Goal: Task Accomplishment & Management: Complete application form

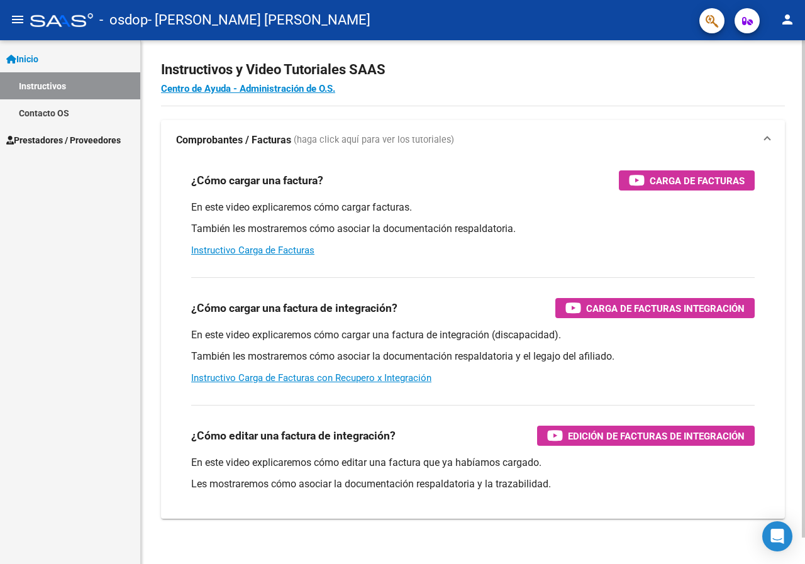
scroll to position [28, 0]
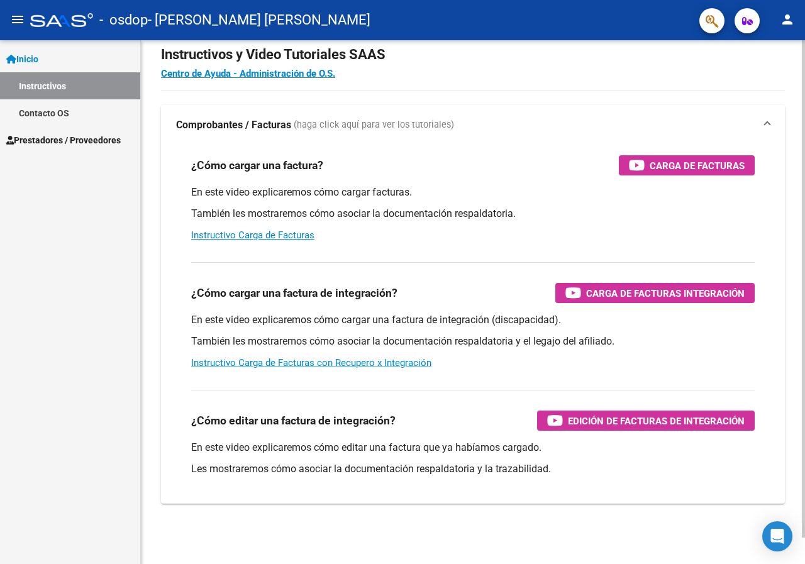
click at [805, 237] on div at bounding box center [803, 316] width 3 height 498
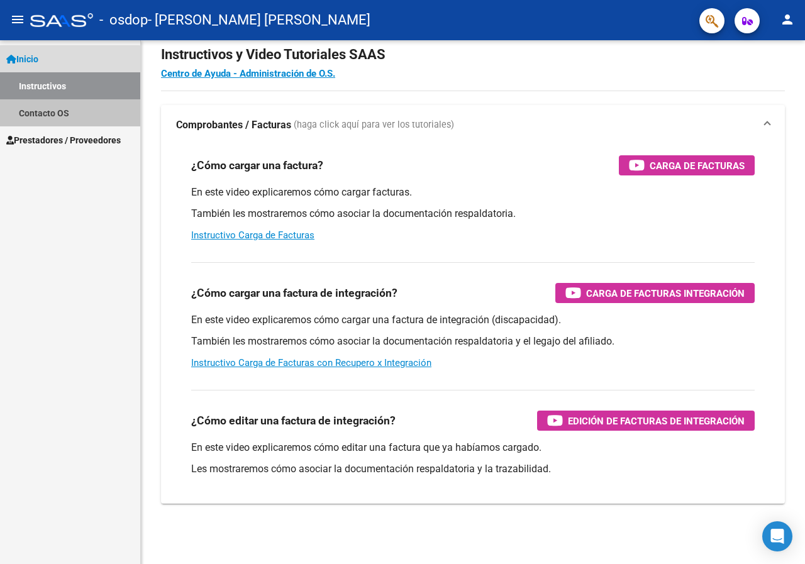
click at [58, 114] on link "Contacto OS" at bounding box center [70, 112] width 140 height 27
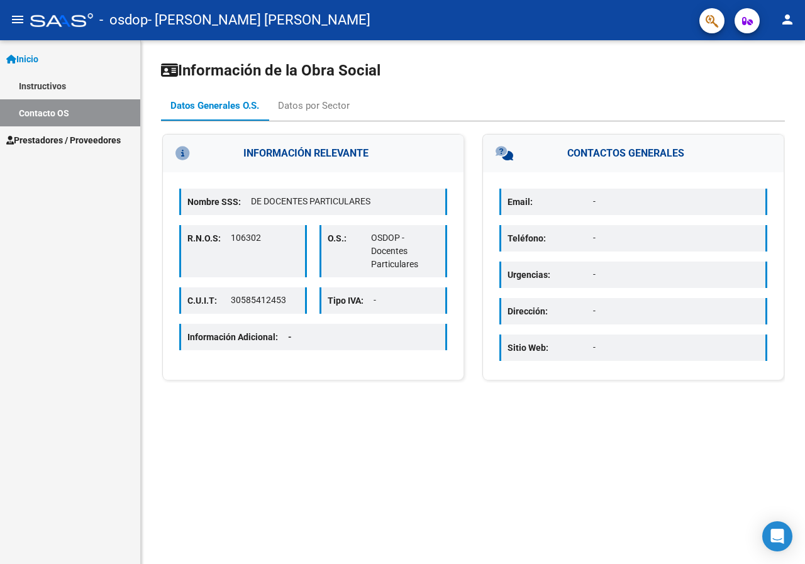
click at [55, 144] on span "Prestadores / Proveedores" at bounding box center [63, 140] width 115 height 14
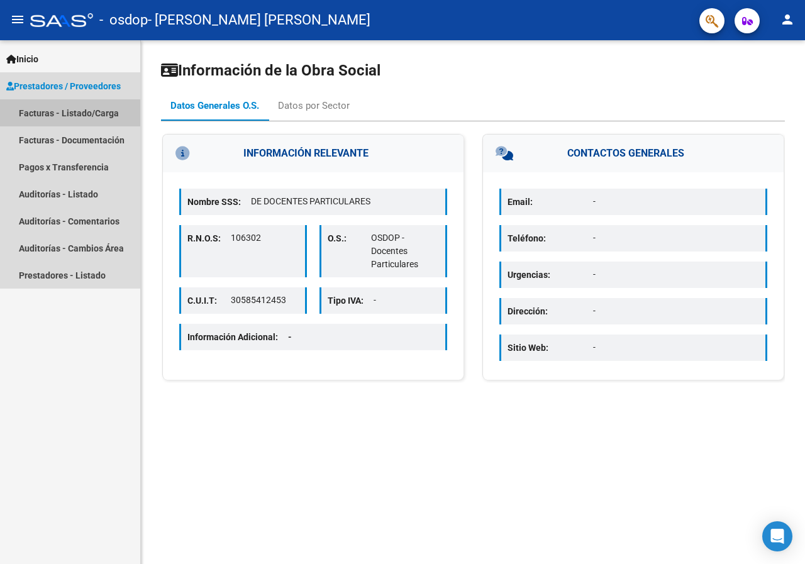
click at [82, 116] on link "Facturas - Listado/Carga" at bounding box center [70, 112] width 140 height 27
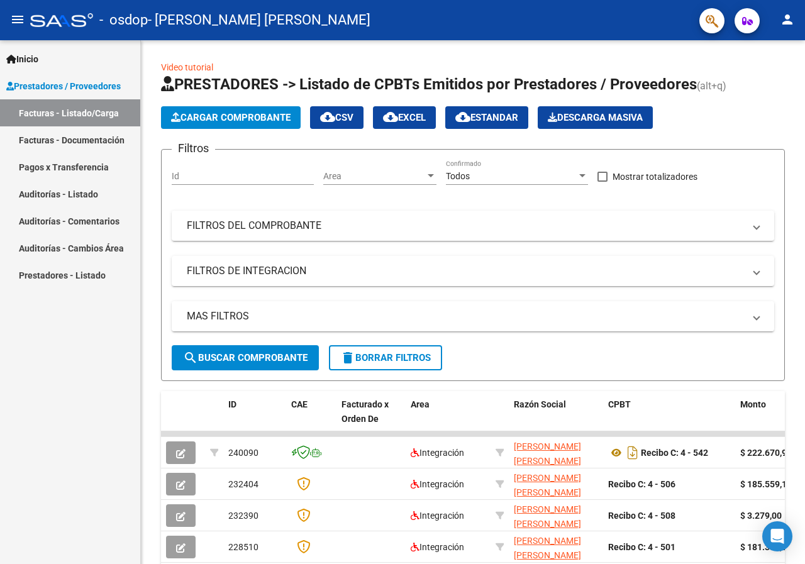
click at [50, 139] on link "Facturas - Documentación" at bounding box center [70, 139] width 140 height 27
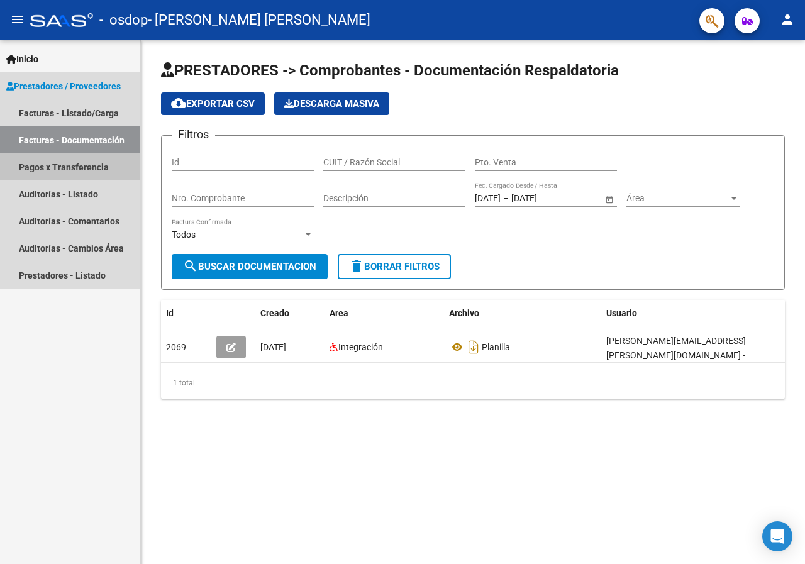
click at [62, 169] on link "Pagos x Transferencia" at bounding box center [70, 167] width 140 height 27
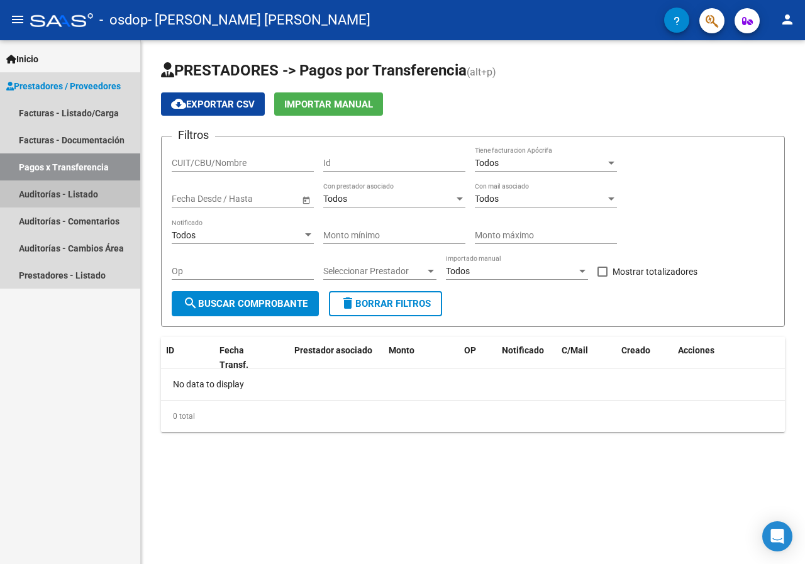
click at [68, 194] on link "Auditorías - Listado" at bounding box center [70, 194] width 140 height 27
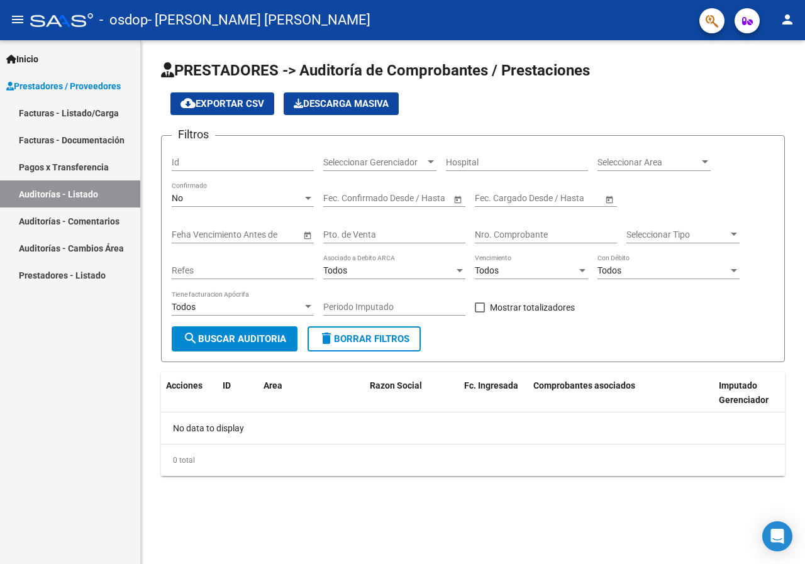
click at [72, 220] on link "Auditorías - Comentarios" at bounding box center [70, 221] width 140 height 27
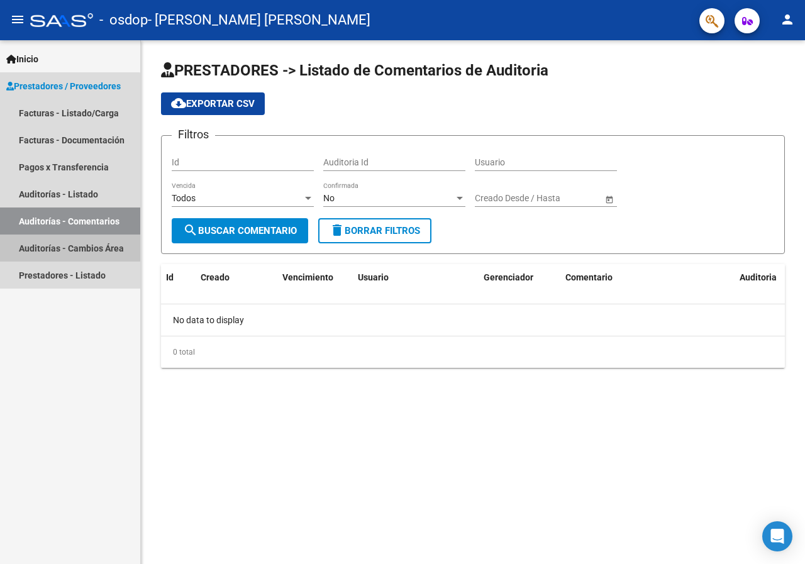
click at [69, 248] on link "Auditorías - Cambios Área" at bounding box center [70, 248] width 140 height 27
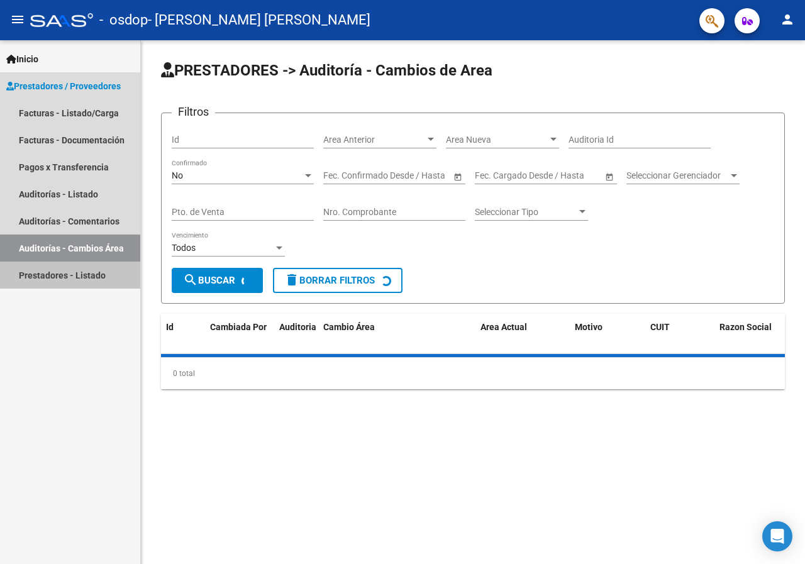
click at [67, 271] on link "Prestadores - Listado" at bounding box center [70, 275] width 140 height 27
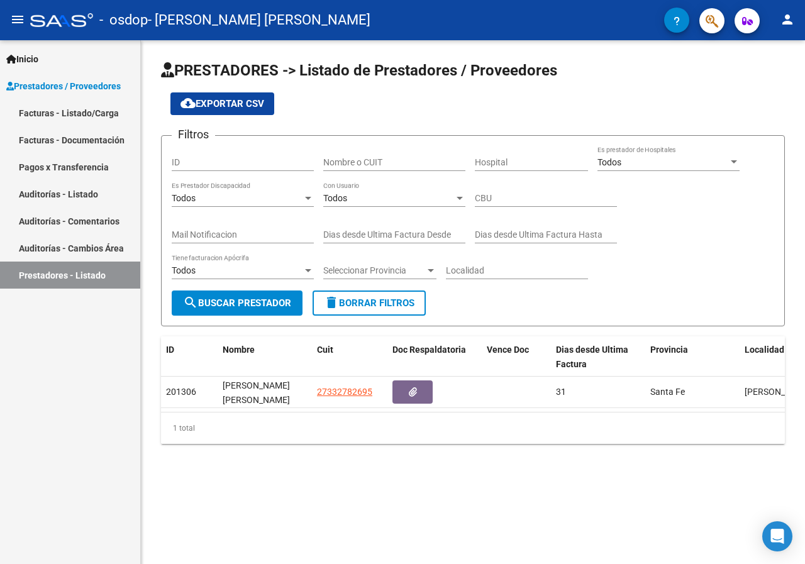
click at [53, 55] on link "Inicio" at bounding box center [70, 58] width 140 height 27
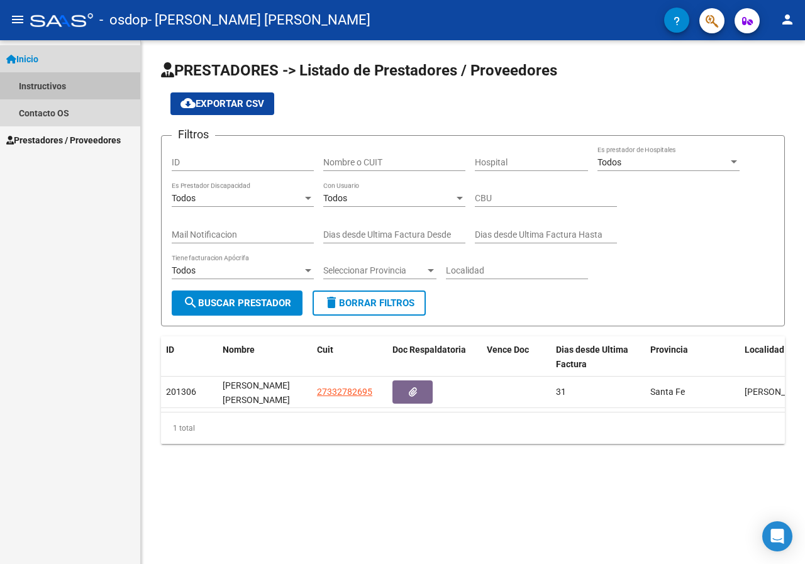
click at [38, 87] on link "Instructivos" at bounding box center [70, 85] width 140 height 27
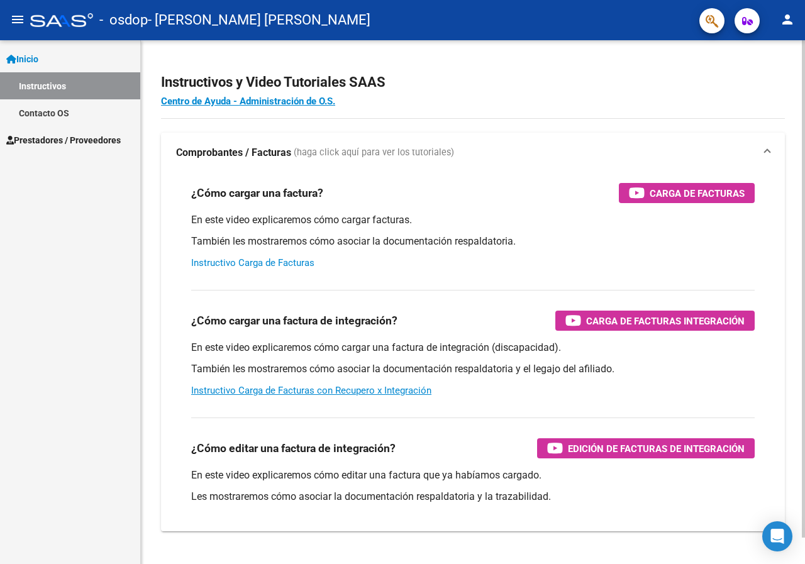
click at [266, 260] on link "Instructivo Carga de Facturas" at bounding box center [252, 262] width 123 height 11
click at [50, 137] on span "Prestadores / Proveedores" at bounding box center [63, 140] width 115 height 14
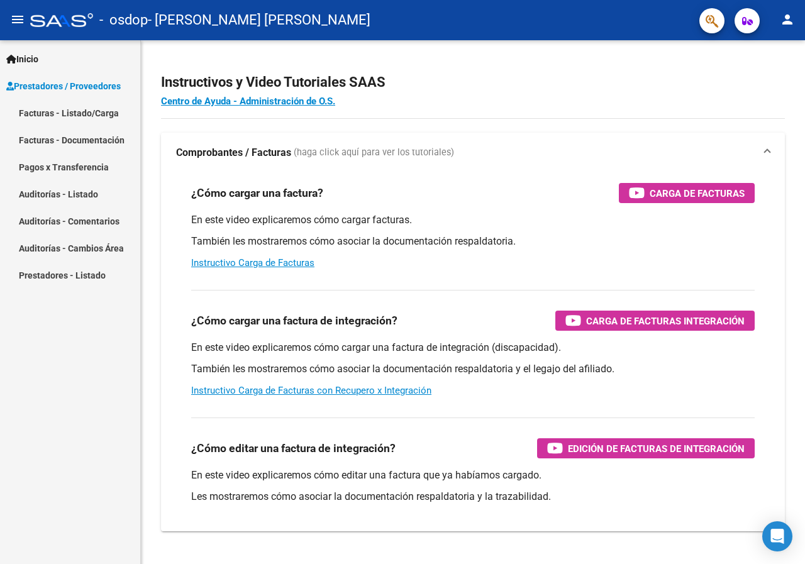
click at [79, 114] on link "Facturas - Listado/Carga" at bounding box center [70, 112] width 140 height 27
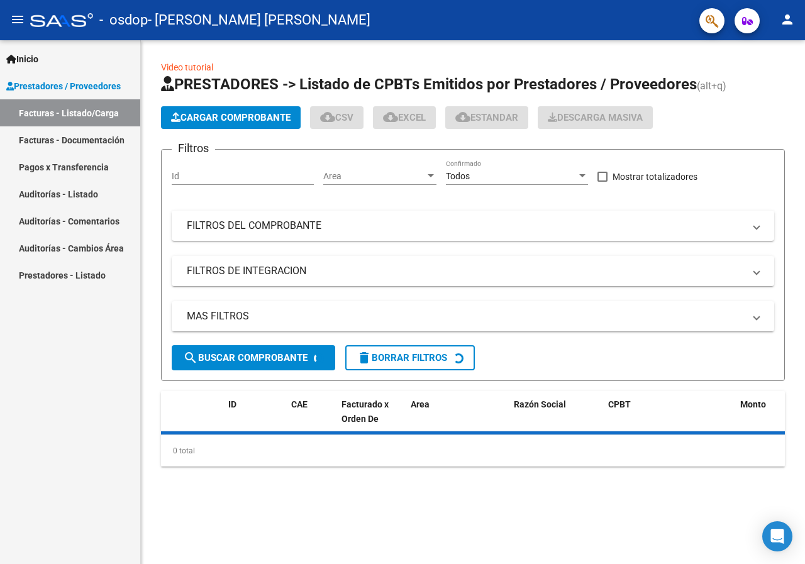
click at [255, 116] on span "Cargar Comprobante" at bounding box center [231, 117] width 120 height 11
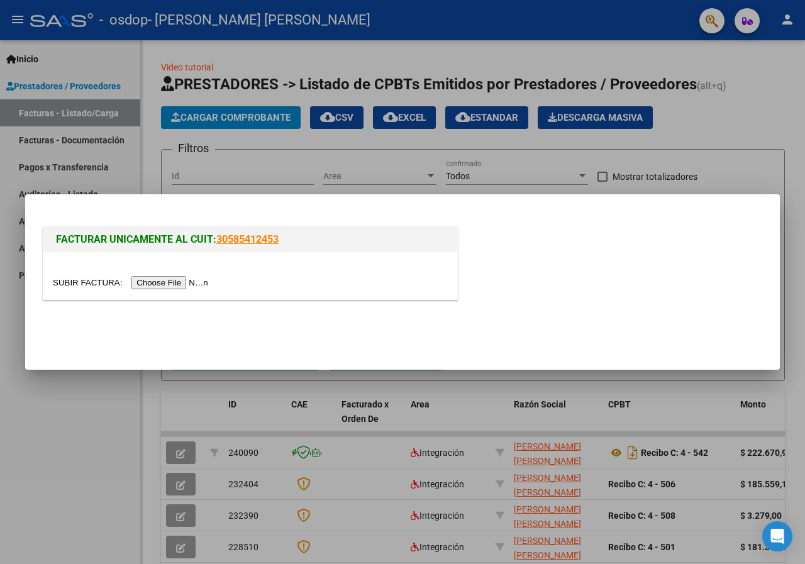
click at [174, 281] on input "file" at bounding box center [132, 282] width 159 height 13
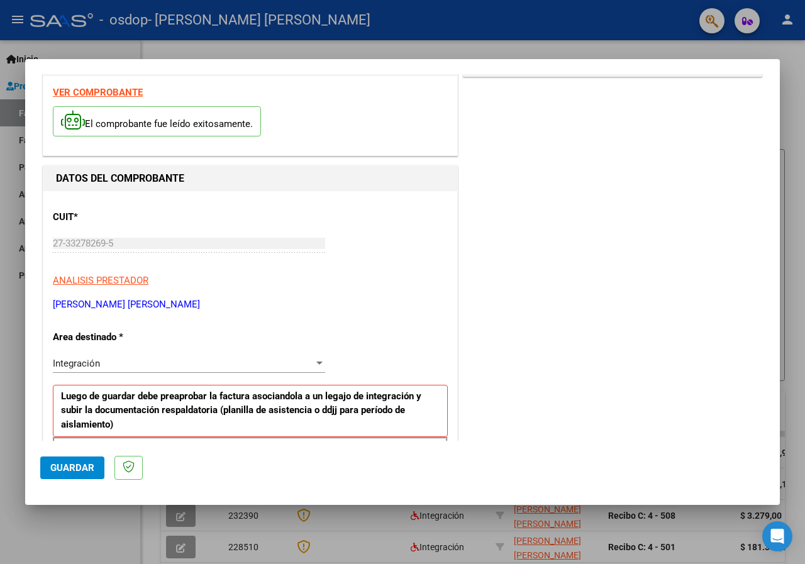
scroll to position [47, 0]
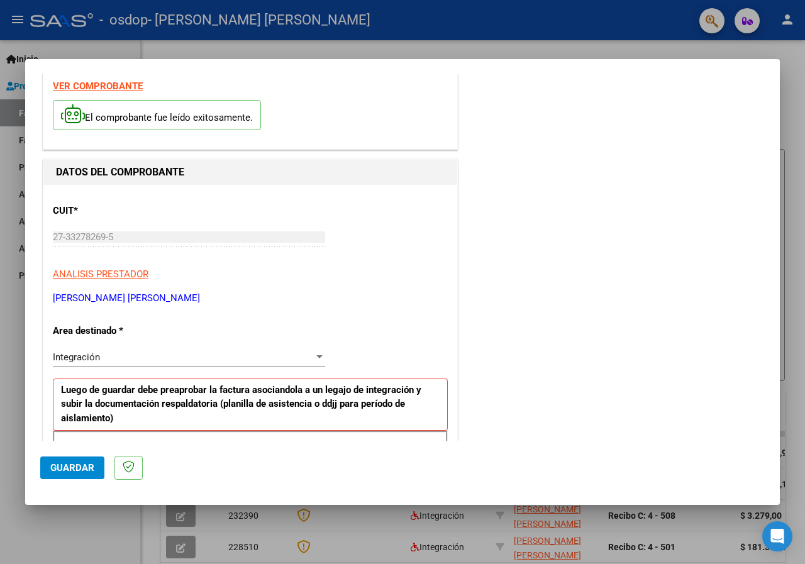
click at [208, 230] on div "27-33278269-5 Ingresar CUIT" at bounding box center [189, 237] width 272 height 19
click at [159, 362] on div "Integración" at bounding box center [183, 357] width 261 height 11
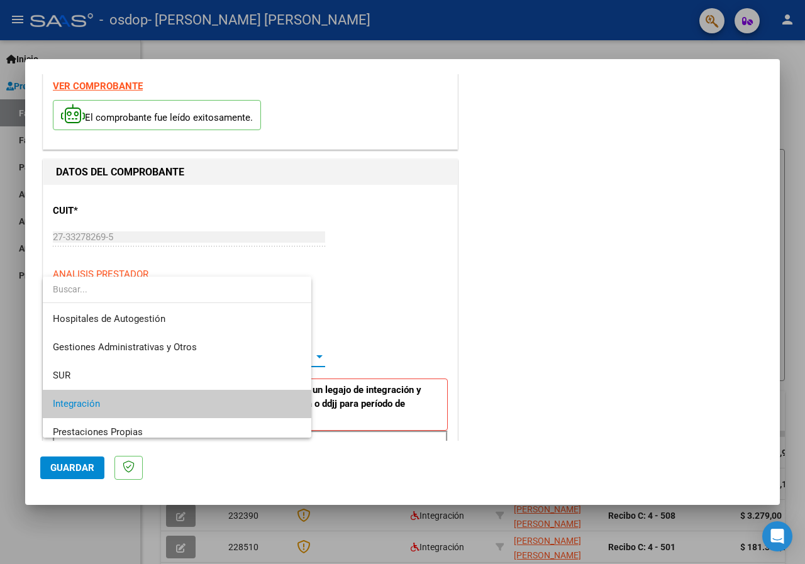
scroll to position [47, 0]
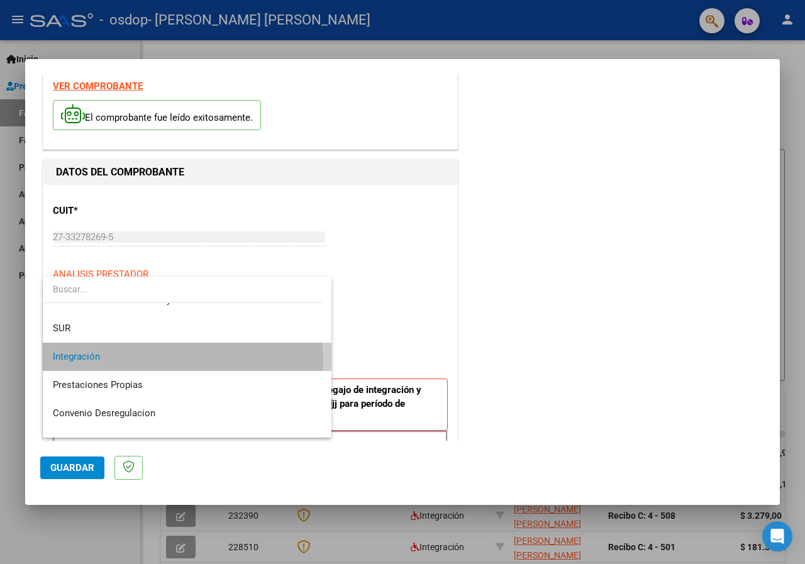
click at [159, 362] on span "Integración" at bounding box center [187, 357] width 269 height 28
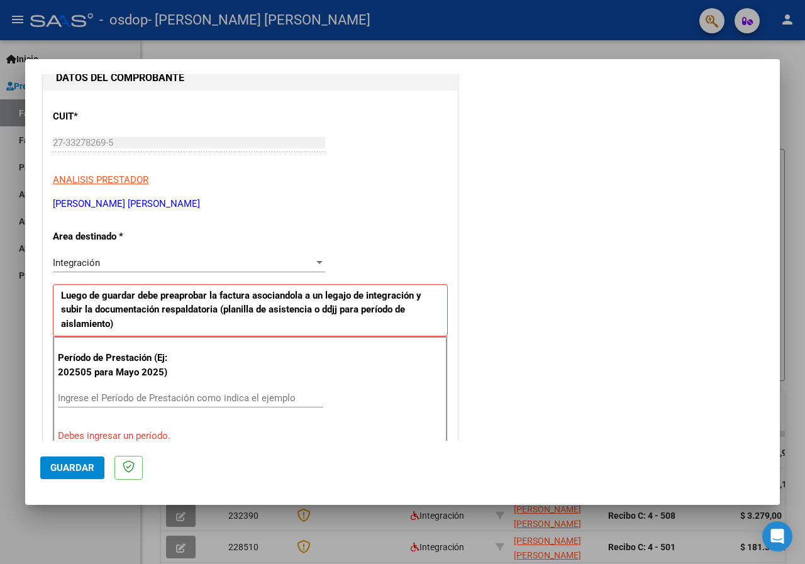
scroll to position [160, 0]
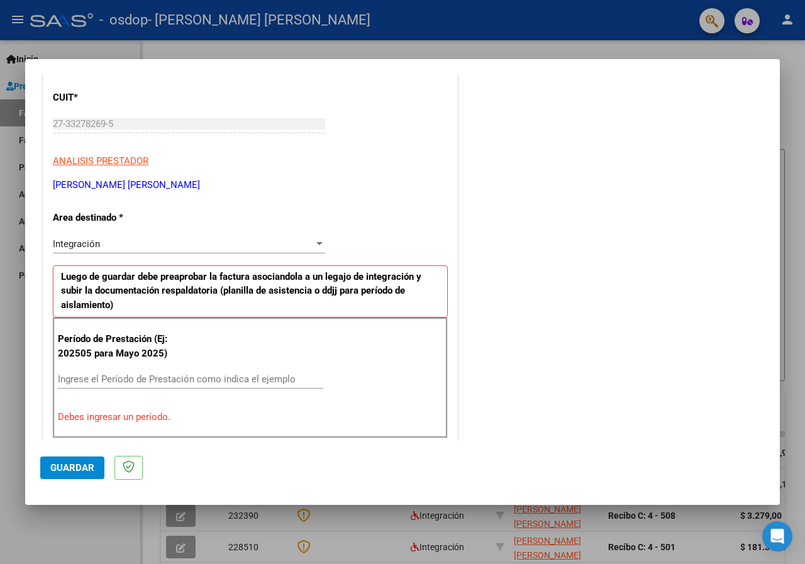
click at [128, 376] on input "Ingrese el Período de Prestación como indica el ejemplo" at bounding box center [191, 379] width 266 height 11
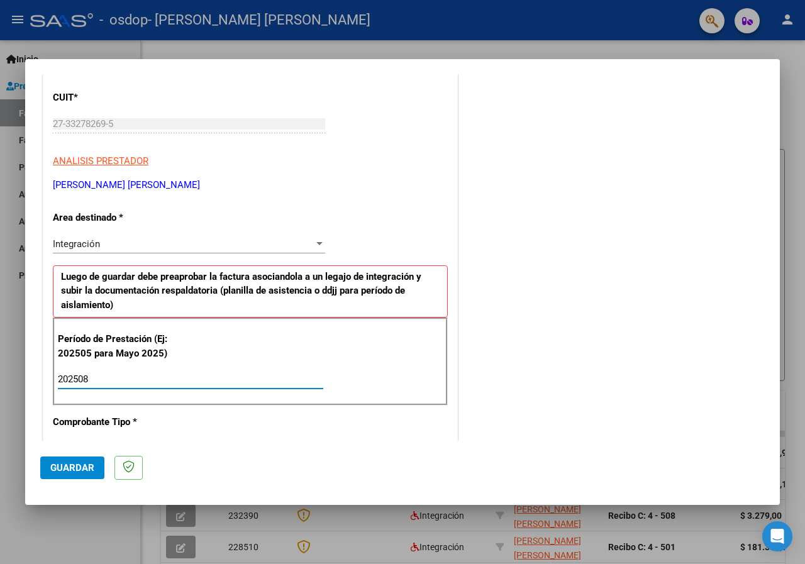
type input "202508"
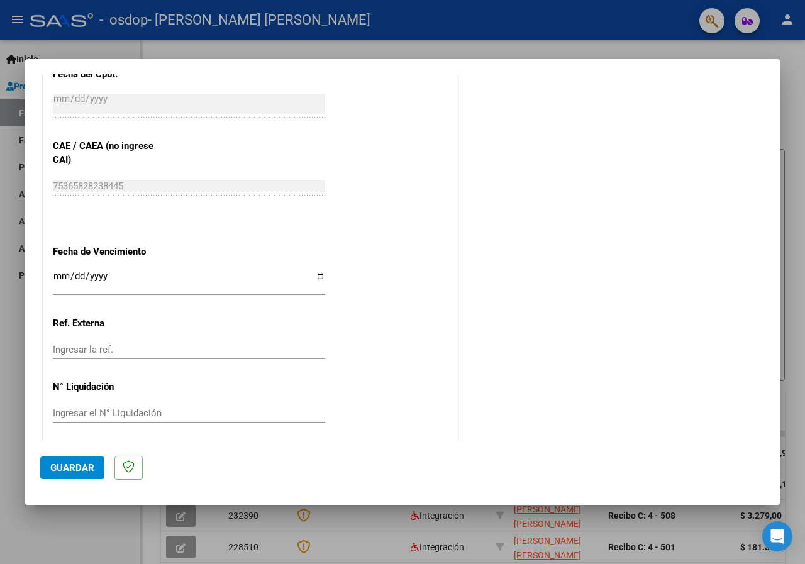
scroll to position [769, 0]
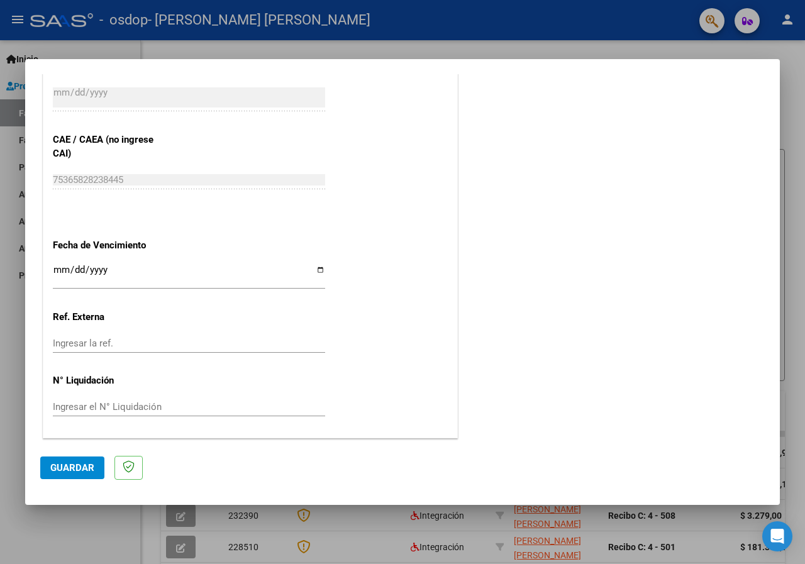
click at [118, 346] on input "Ingresar la ref." at bounding box center [189, 343] width 272 height 11
click at [101, 340] on input "Ingresar la ref." at bounding box center [189, 343] width 272 height 11
click at [89, 406] on input "Ingresar el N° Liquidación" at bounding box center [189, 406] width 272 height 11
click at [76, 467] on span "Guardar" at bounding box center [72, 467] width 44 height 11
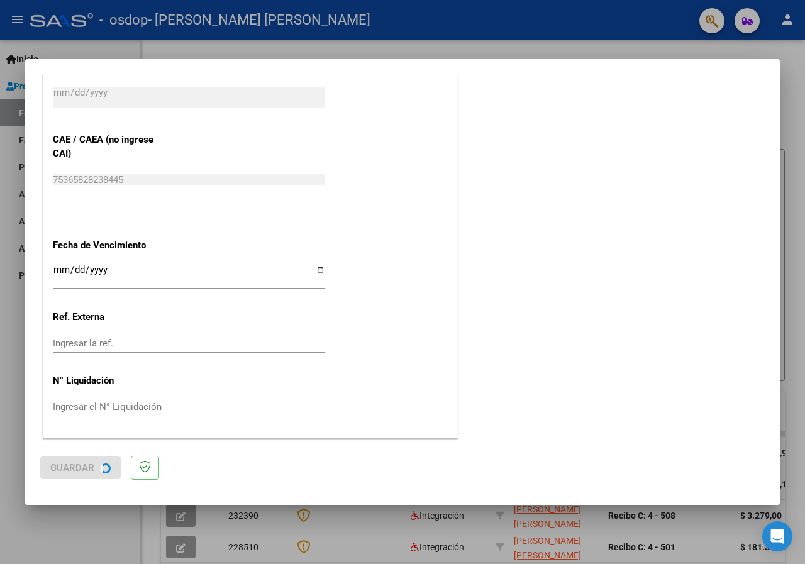
scroll to position [0, 0]
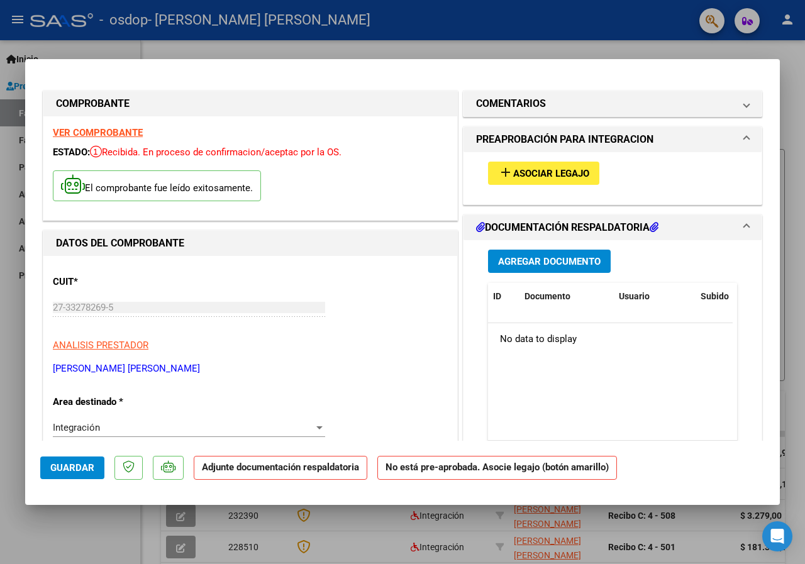
click at [582, 262] on span "Agregar Documento" at bounding box center [549, 261] width 103 height 11
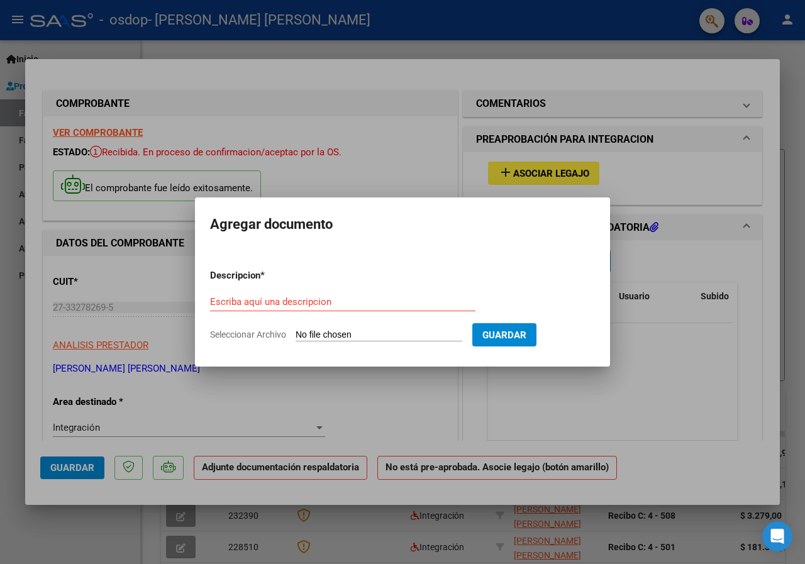
click at [356, 330] on input "Seleccionar Archivo" at bounding box center [379, 336] width 167 height 12
type input "C:\fakepath\planilla agosto 25.pdf"
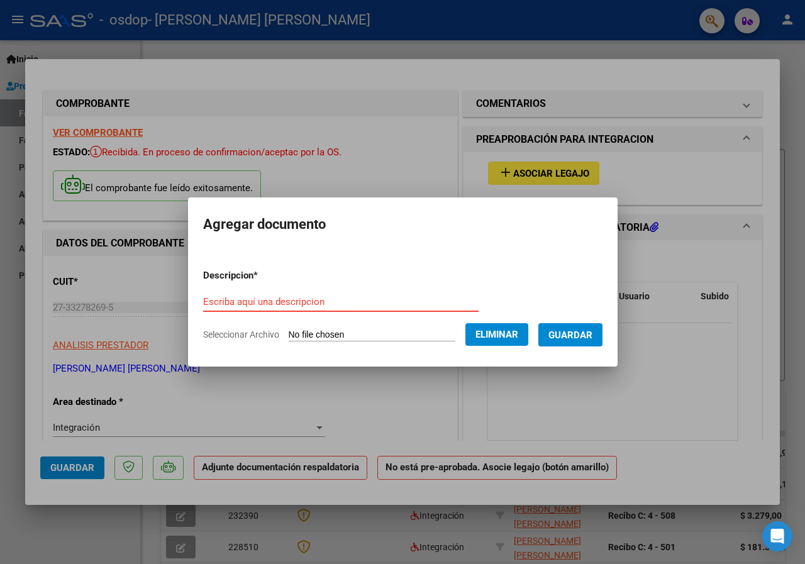
click at [257, 302] on input "Escriba aquí una descripcion" at bounding box center [341, 301] width 276 height 11
type input "asistencia Pawlowsky agosto2025"
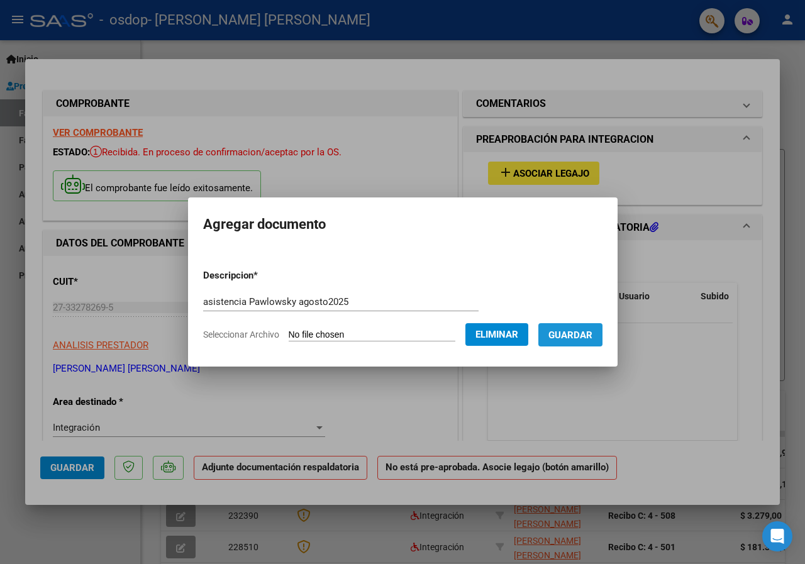
click at [583, 331] on span "Guardar" at bounding box center [571, 335] width 44 height 11
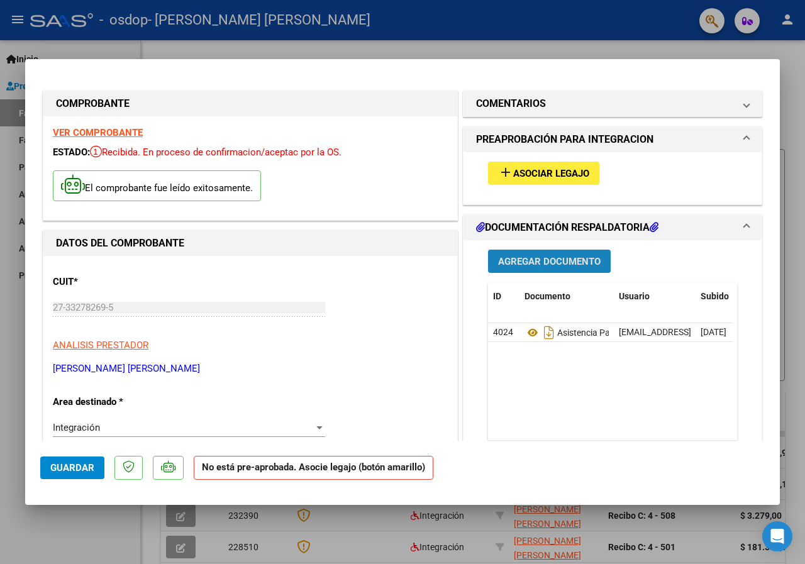
click at [530, 264] on span "Agregar Documento" at bounding box center [549, 261] width 103 height 11
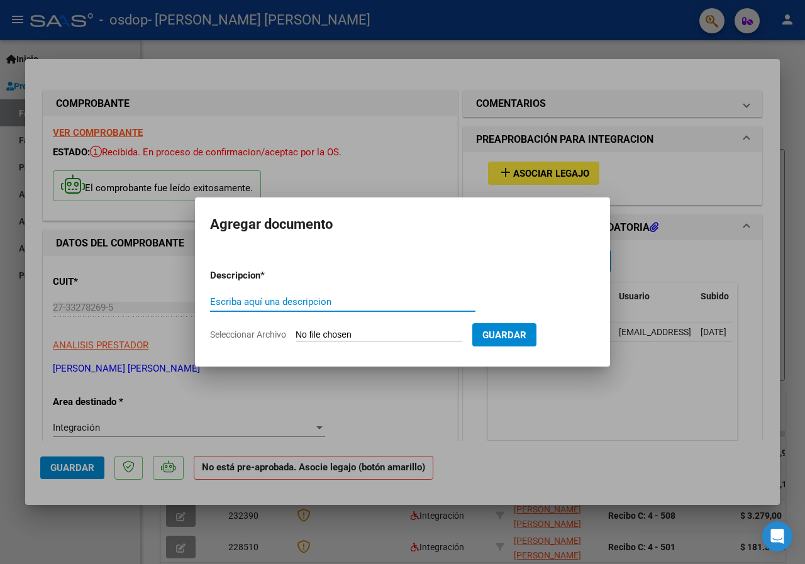
click at [311, 333] on input "Seleccionar Archivo" at bounding box center [379, 336] width 167 height 12
type input "C:\fakepath\mail autorizacion 2025.docx"
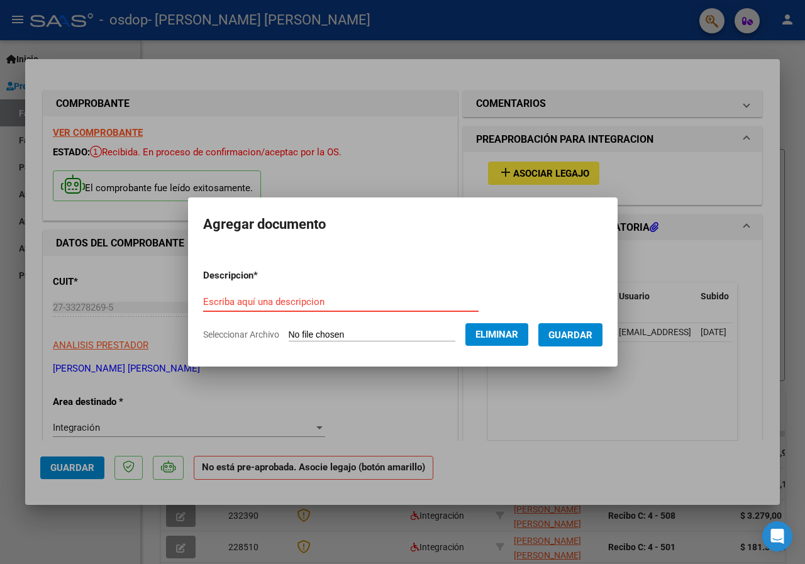
click at [310, 306] on input "Escriba aquí una descripcion" at bounding box center [341, 301] width 276 height 11
type input "mail autorizacion 2025"
click at [578, 334] on span "Guardar" at bounding box center [571, 335] width 44 height 11
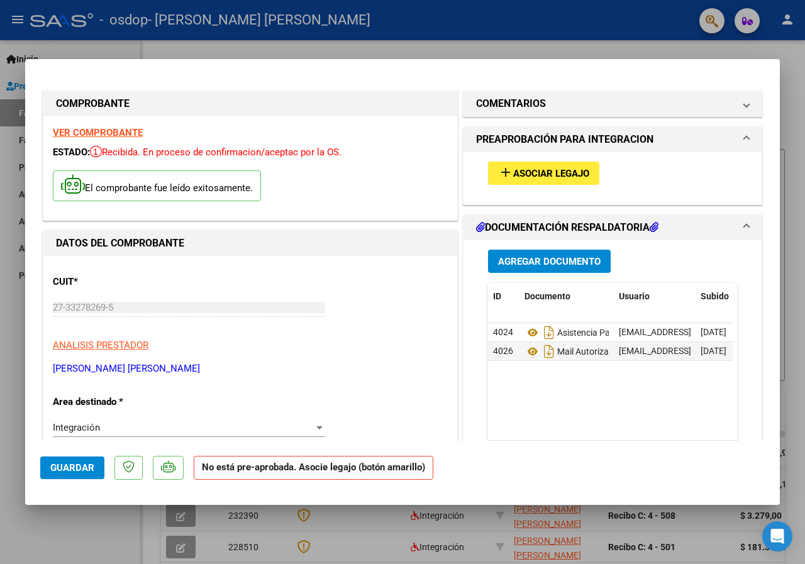
click at [552, 172] on span "Asociar Legajo" at bounding box center [551, 173] width 76 height 11
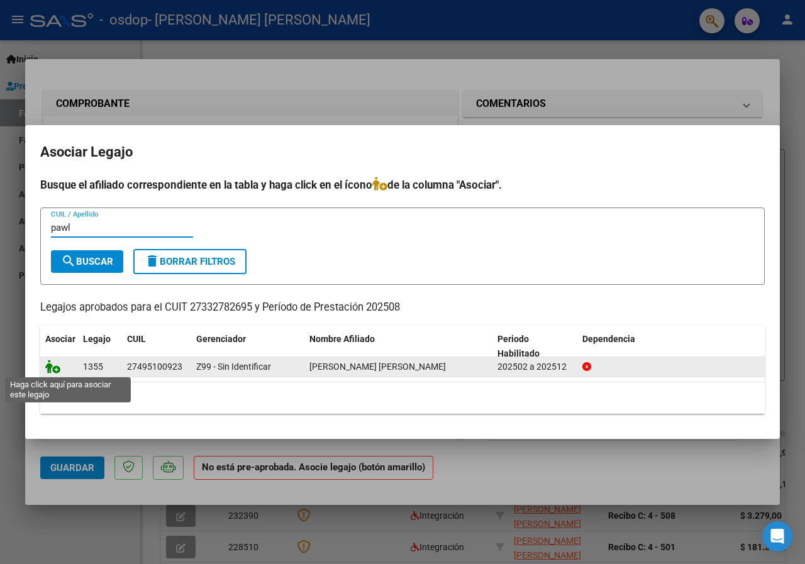
type input "pawl"
click at [52, 367] on icon at bounding box center [52, 367] width 15 height 14
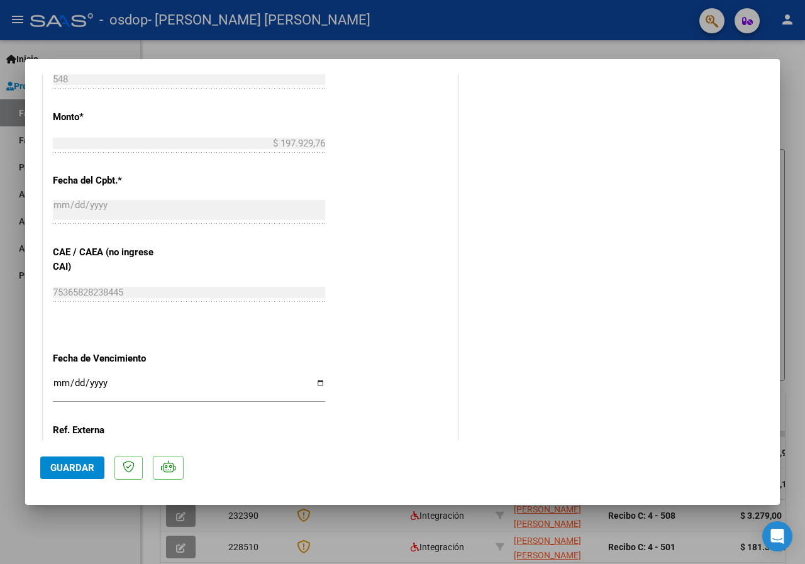
scroll to position [773, 0]
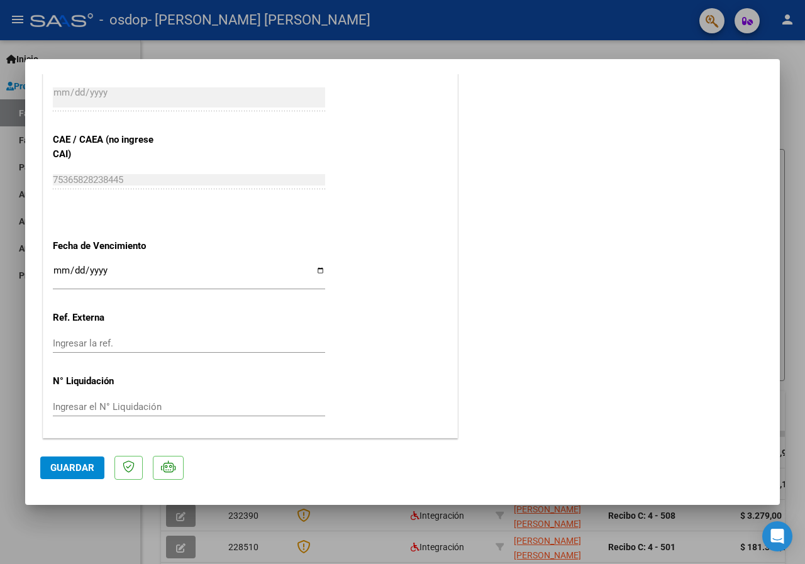
click at [805, 402] on div at bounding box center [402, 282] width 805 height 564
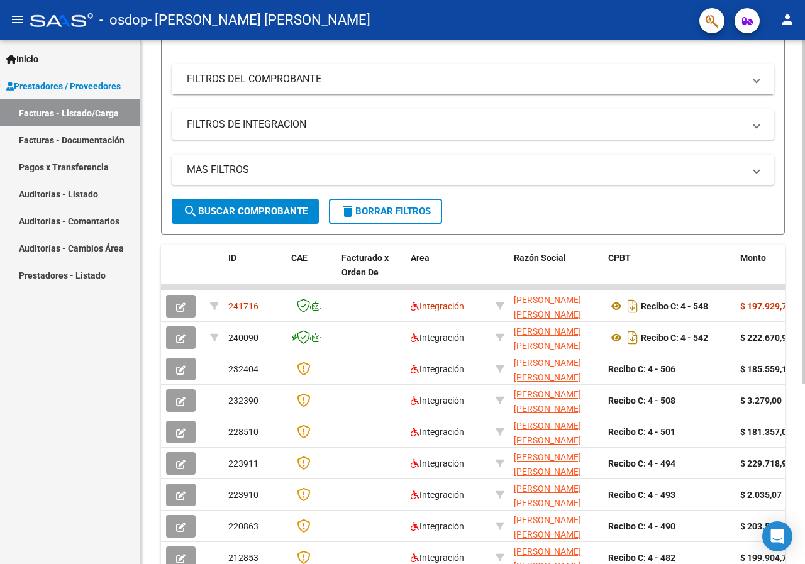
scroll to position [147, 0]
click at [805, 284] on div at bounding box center [803, 313] width 3 height 344
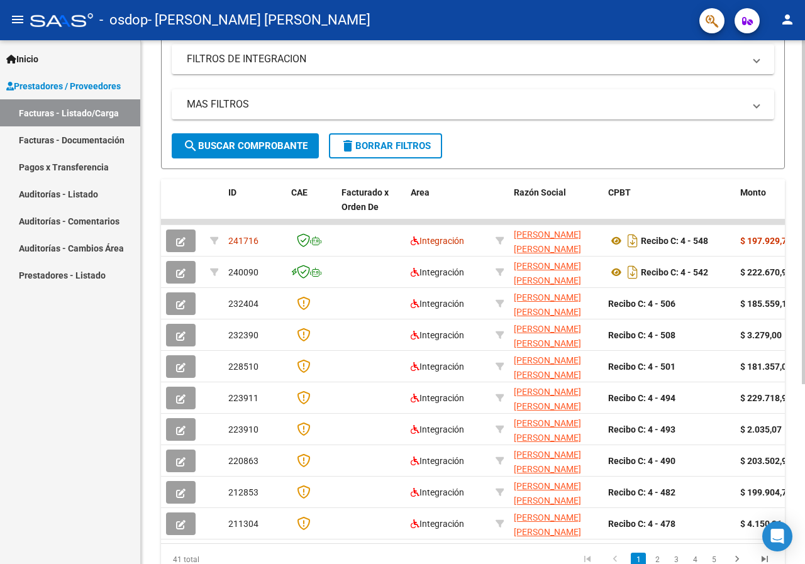
scroll to position [274, 0]
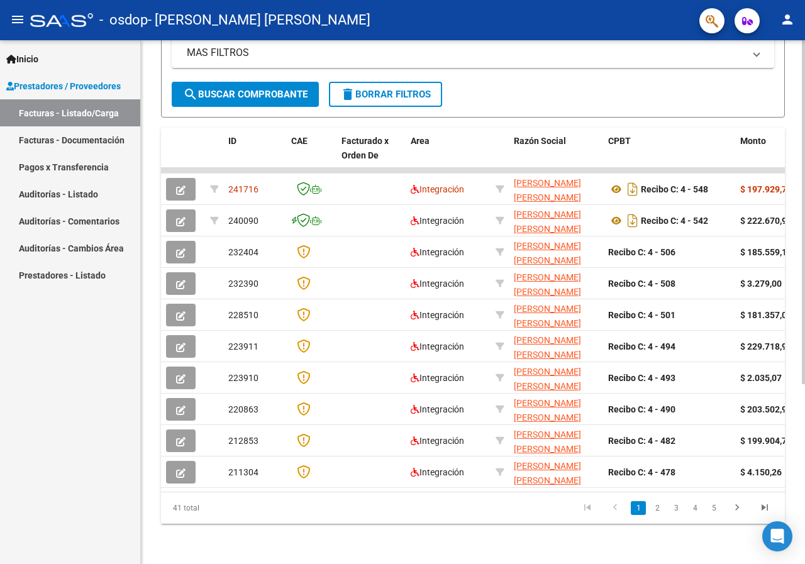
click at [805, 440] on div at bounding box center [803, 392] width 3 height 344
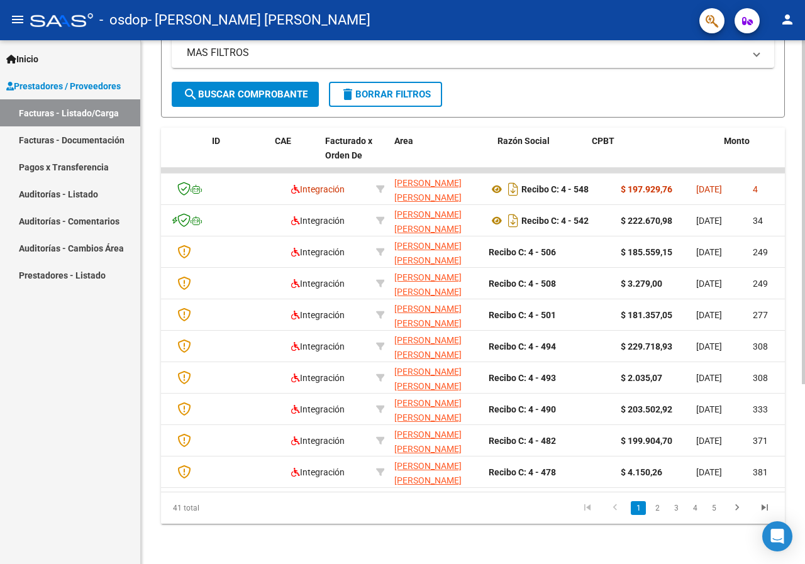
scroll to position [0, 0]
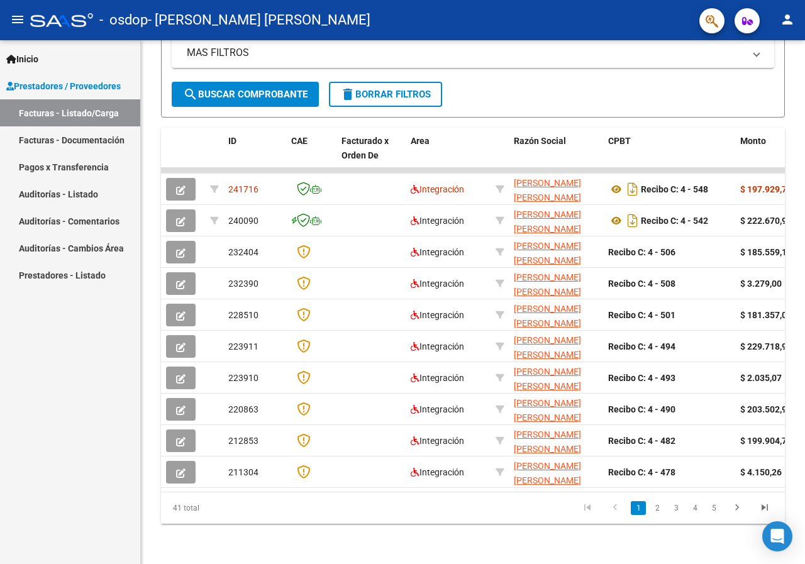
click at [70, 143] on link "Facturas - Documentación" at bounding box center [70, 139] width 140 height 27
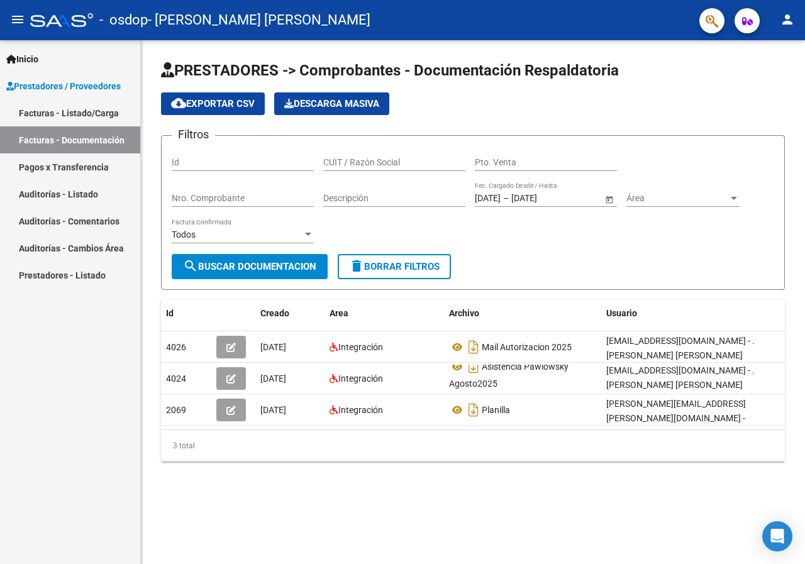
click at [65, 168] on link "Pagos x Transferencia" at bounding box center [70, 167] width 140 height 27
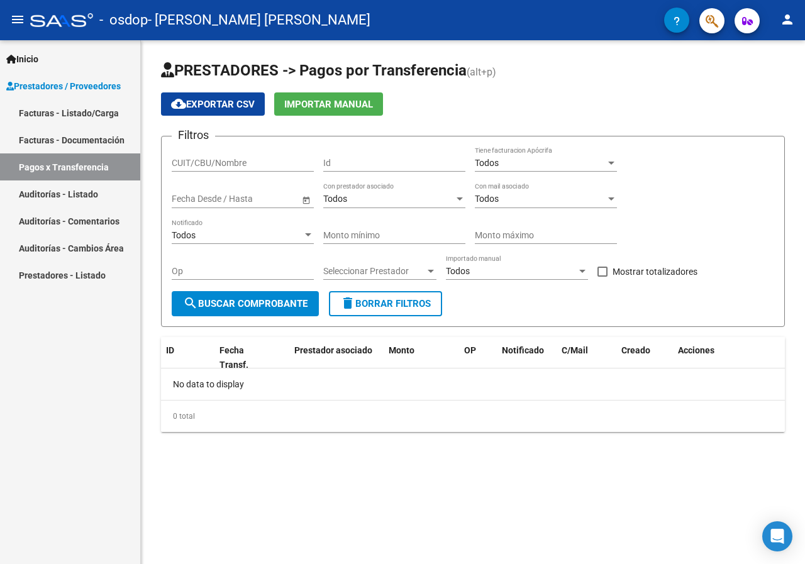
click at [55, 196] on link "Auditorías - Listado" at bounding box center [70, 194] width 140 height 27
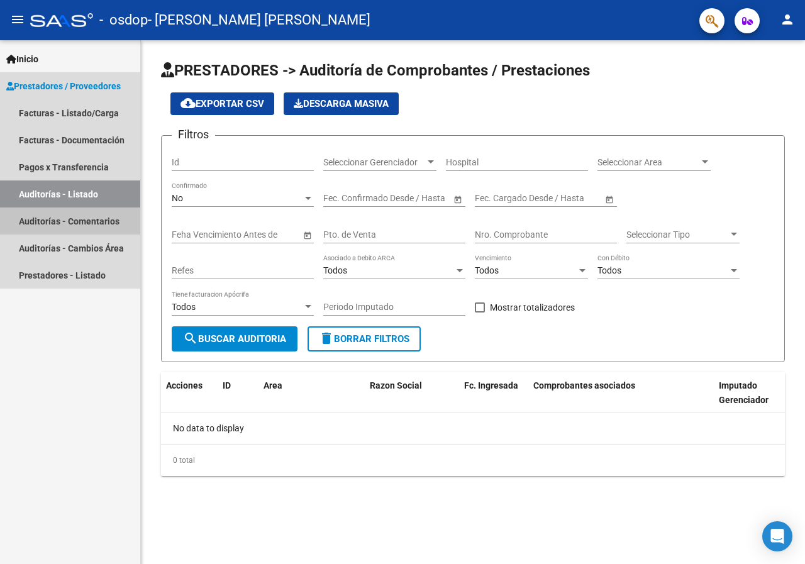
click at [60, 225] on link "Auditorías - Comentarios" at bounding box center [70, 221] width 140 height 27
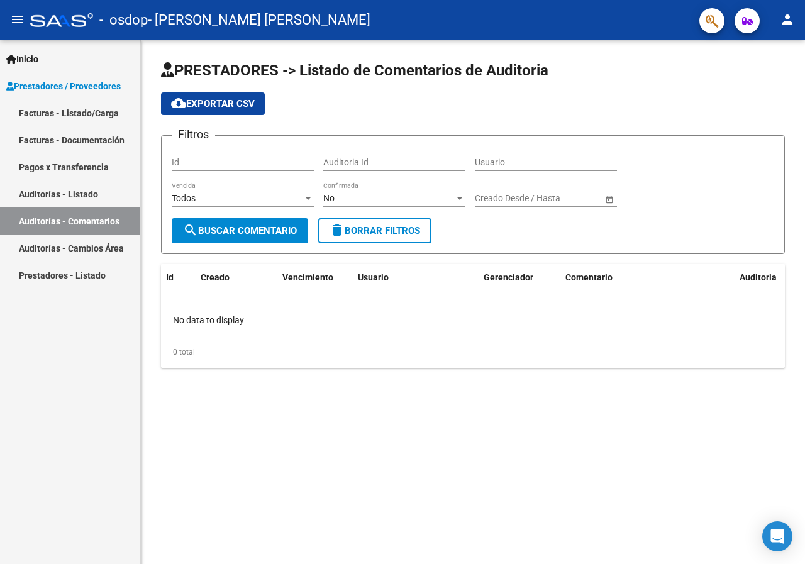
click at [60, 252] on link "Auditorías - Cambios Área" at bounding box center [70, 248] width 140 height 27
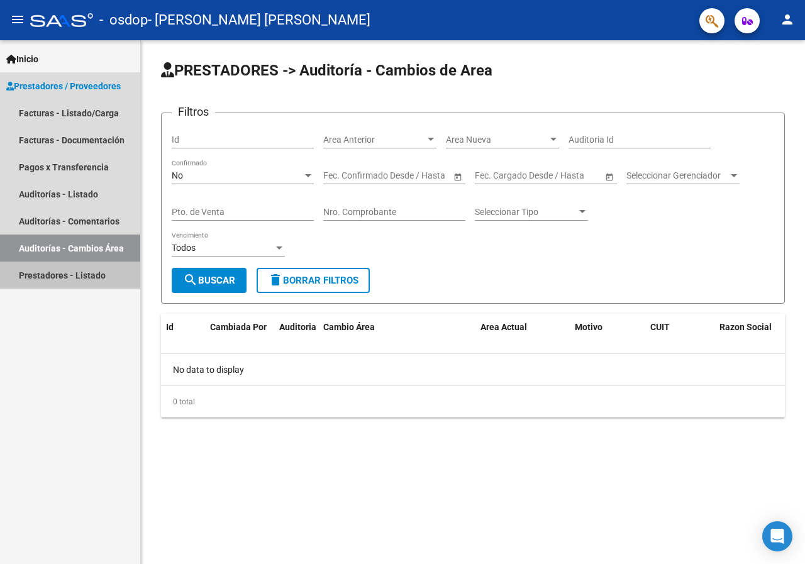
click at [59, 276] on link "Prestadores - Listado" at bounding box center [70, 275] width 140 height 27
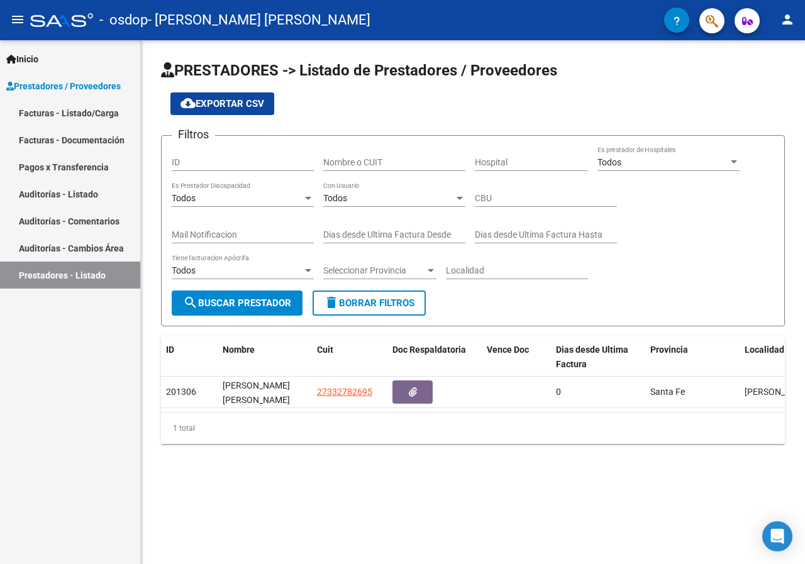
click at [60, 82] on span "Prestadores / Proveedores" at bounding box center [63, 86] width 115 height 14
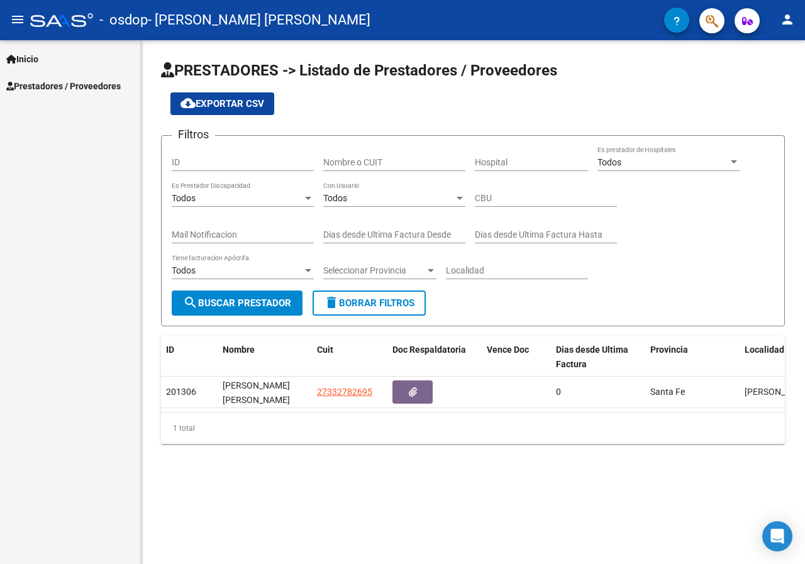
click at [103, 85] on span "Prestadores / Proveedores" at bounding box center [63, 86] width 115 height 14
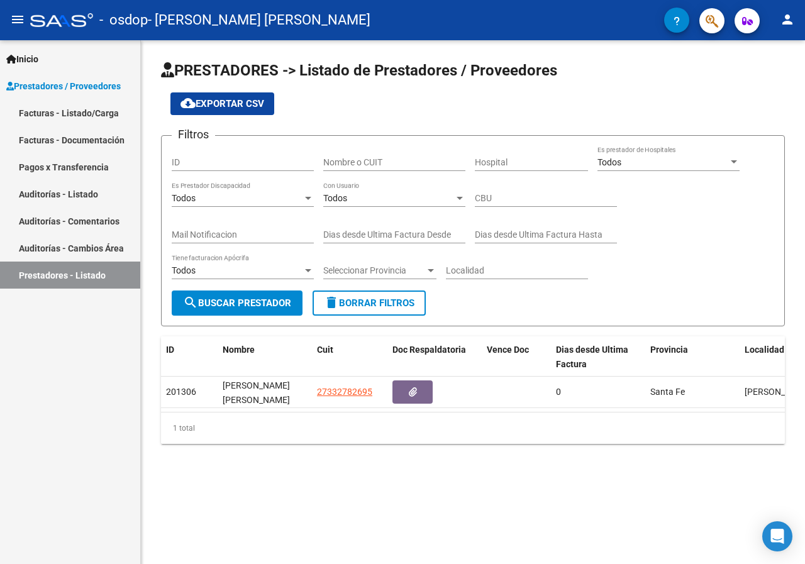
click at [92, 112] on link "Facturas - Listado/Carga" at bounding box center [70, 112] width 140 height 27
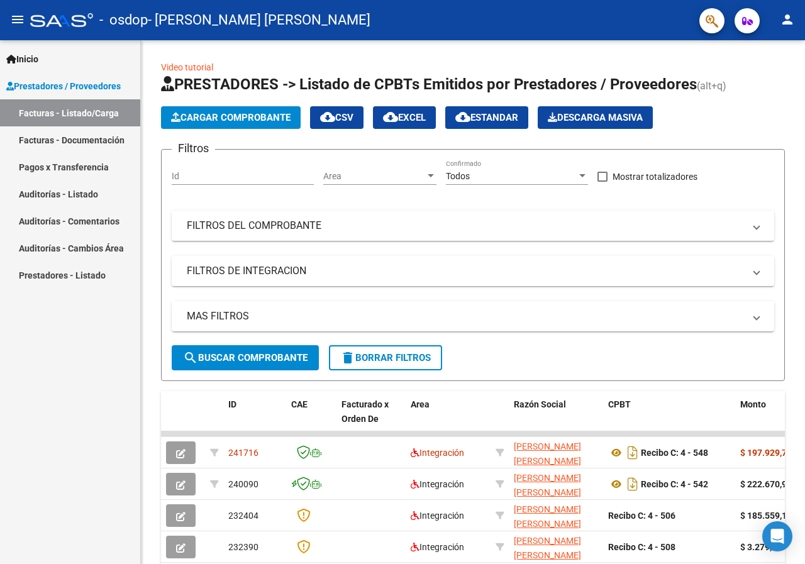
click at [89, 134] on link "Facturas - Documentación" at bounding box center [70, 139] width 140 height 27
